Goal: Task Accomplishment & Management: Manage account settings

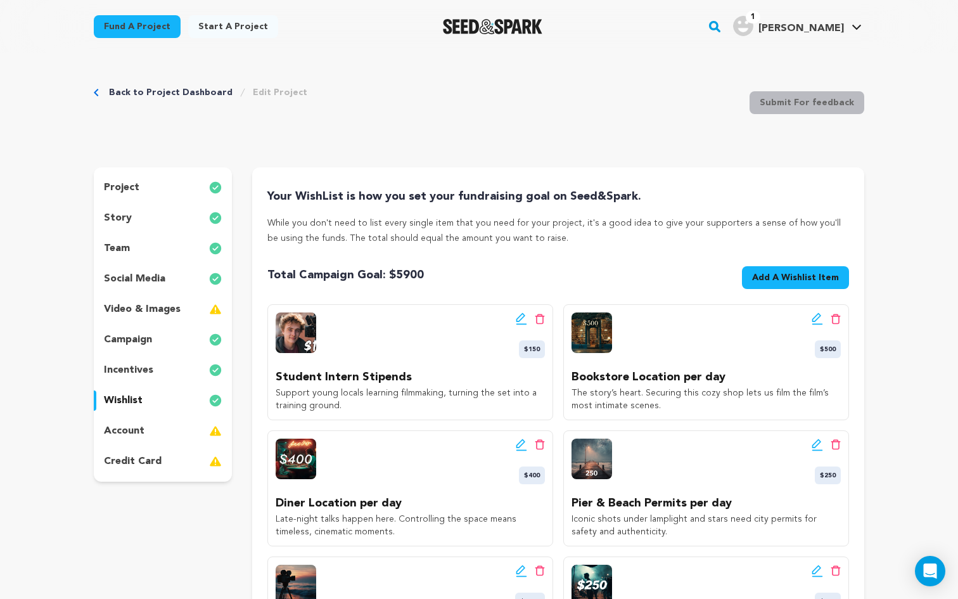
click at [152, 456] on p "credit card" at bounding box center [133, 461] width 58 height 15
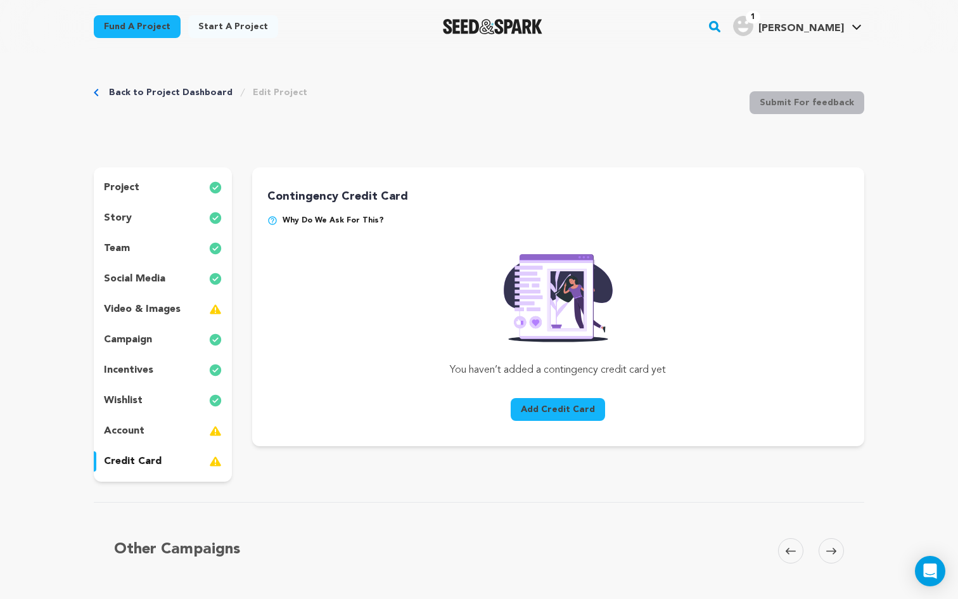
click at [279, 219] on p "Why do we ask for this?" at bounding box center [558, 225] width 582 height 20
click at [281, 219] on p "Why do we ask for this?" at bounding box center [558, 225] width 582 height 20
click at [270, 220] on img at bounding box center [272, 220] width 10 height 10
click at [157, 425] on div "account" at bounding box center [163, 431] width 138 height 20
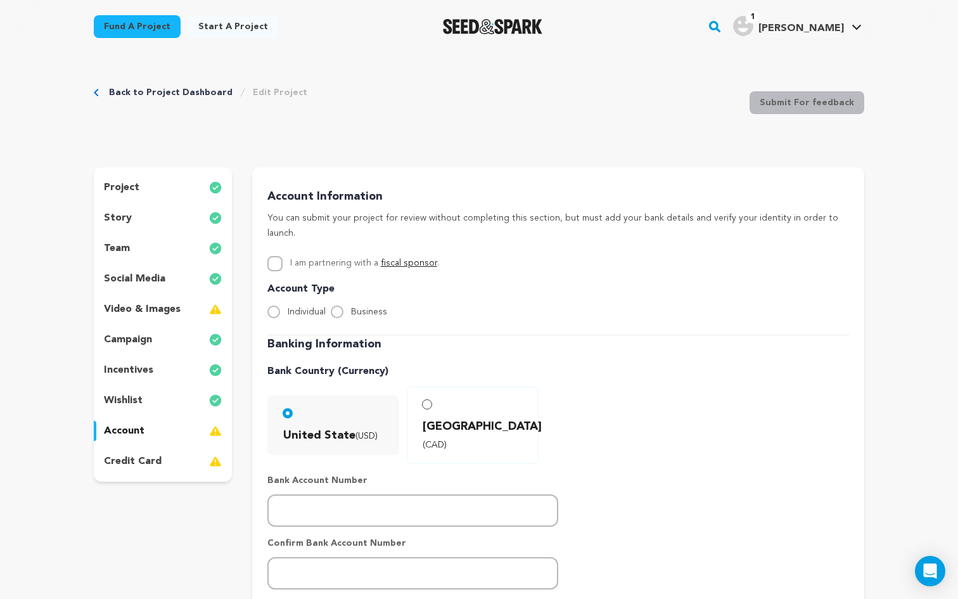
click at [421, 338] on div "Banking Information Bank Country (Currency) United State (USD) Canada (CAD)" at bounding box center [558, 523] width 582 height 376
click at [177, 311] on p "video & images" at bounding box center [142, 309] width 77 height 15
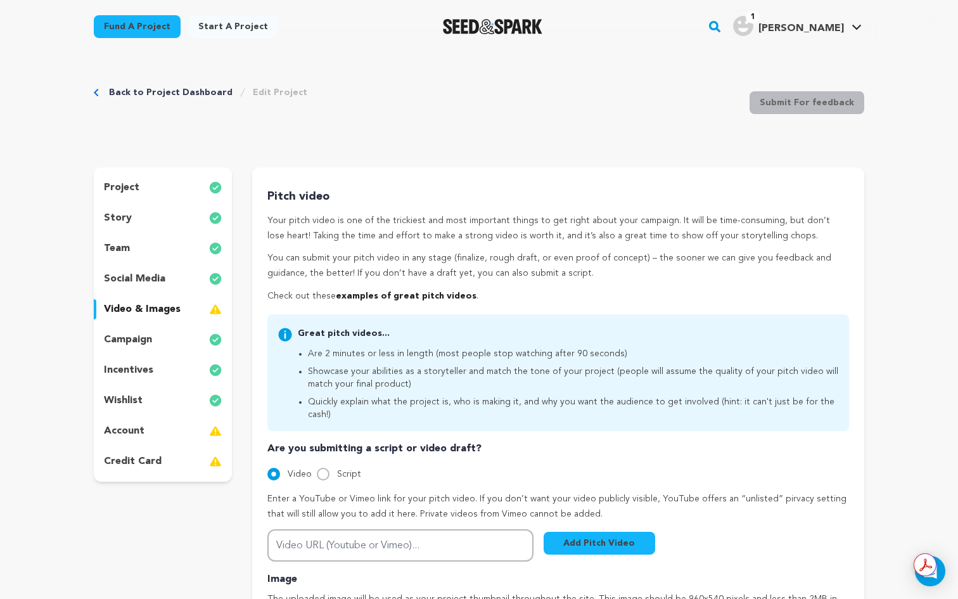
click at [147, 363] on p "incentives" at bounding box center [128, 370] width 49 height 15
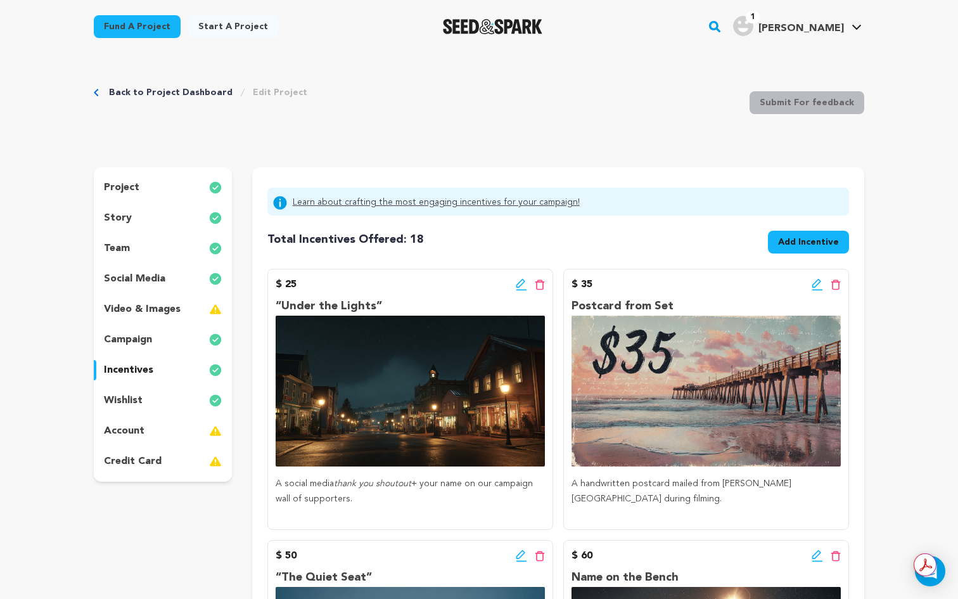
click at [144, 399] on div "wishlist" at bounding box center [163, 400] width 138 height 20
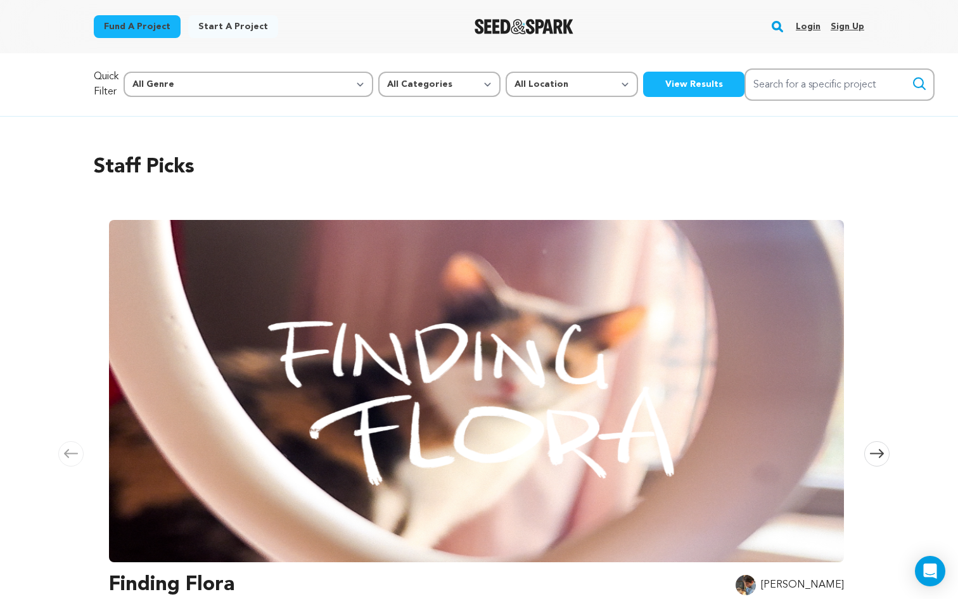
click at [813, 25] on link "Login" at bounding box center [808, 26] width 25 height 20
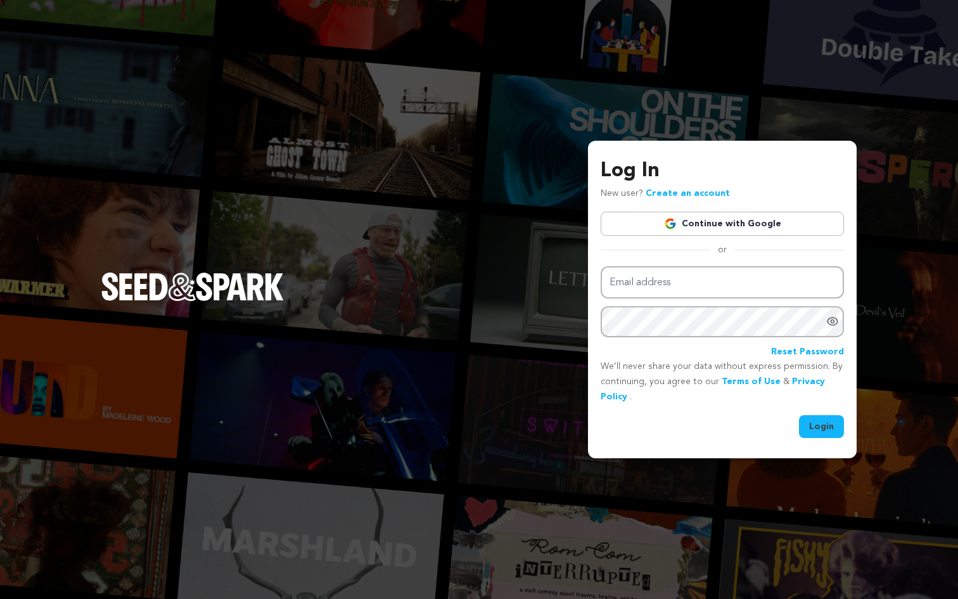
click at [736, 226] on link "Continue with Google" at bounding box center [722, 224] width 243 height 24
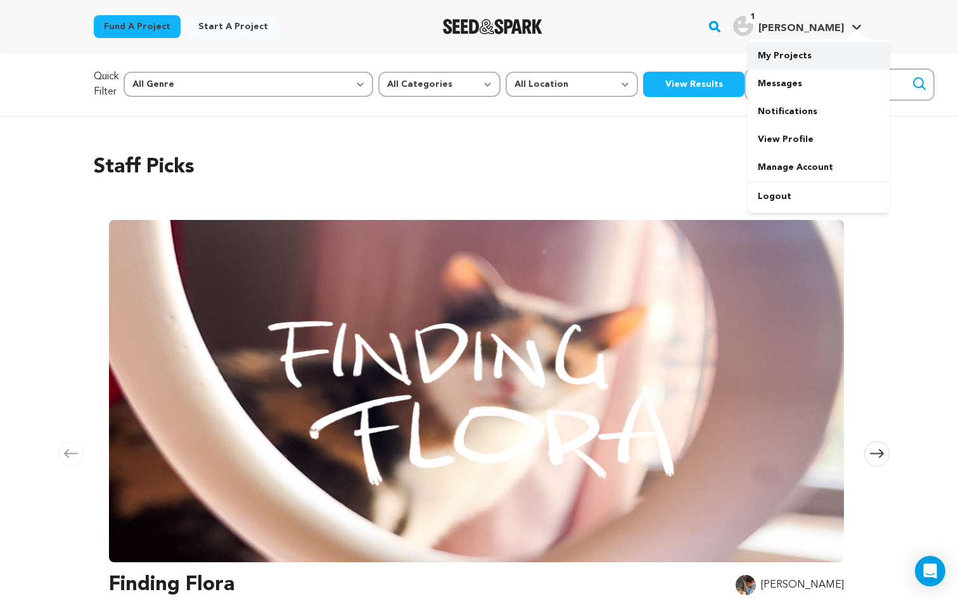
click at [779, 60] on link "My Projects" at bounding box center [819, 56] width 142 height 28
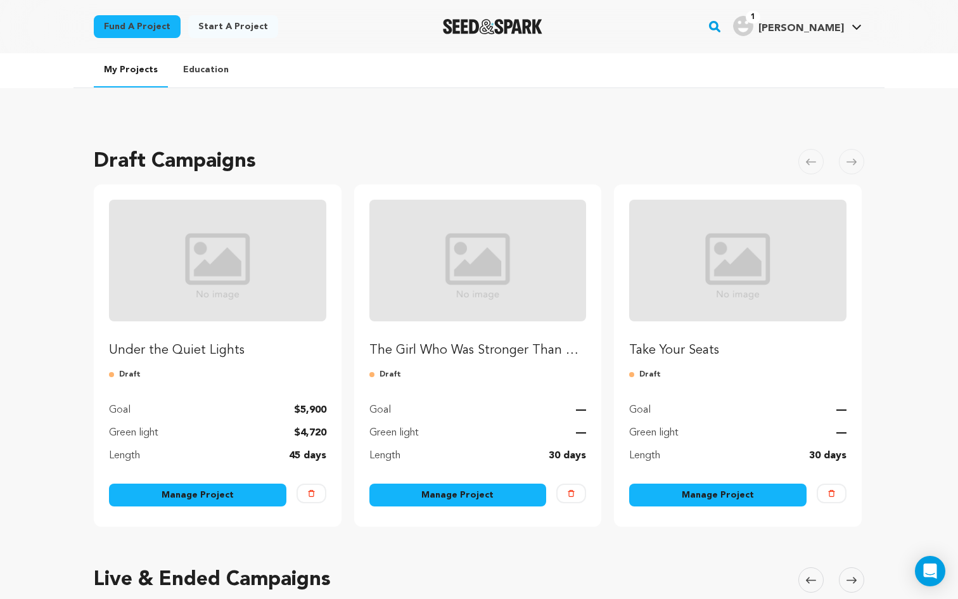
click at [219, 491] on link "Manage Project" at bounding box center [197, 495] width 177 height 23
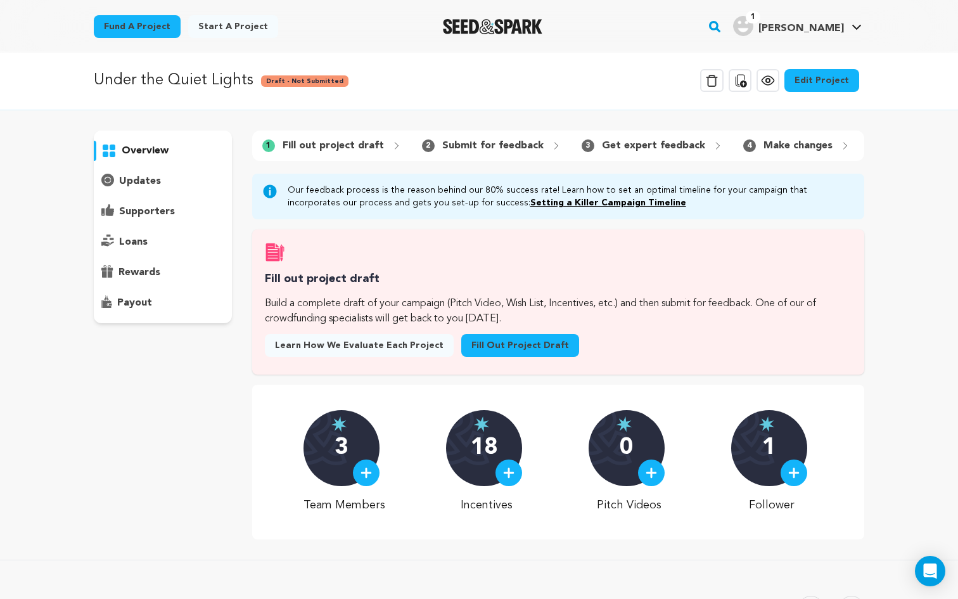
scroll to position [588, 0]
